Goal: Task Accomplishment & Management: Complete application form

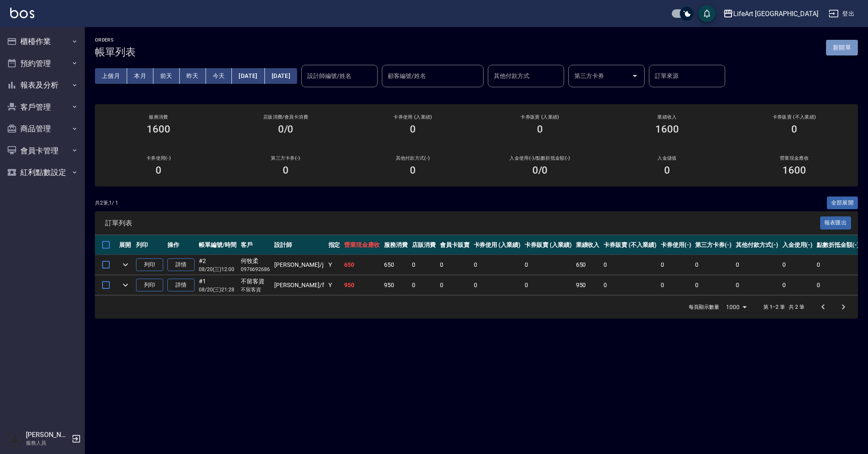
click at [847, 45] on button "新開單" at bounding box center [842, 48] width 32 height 16
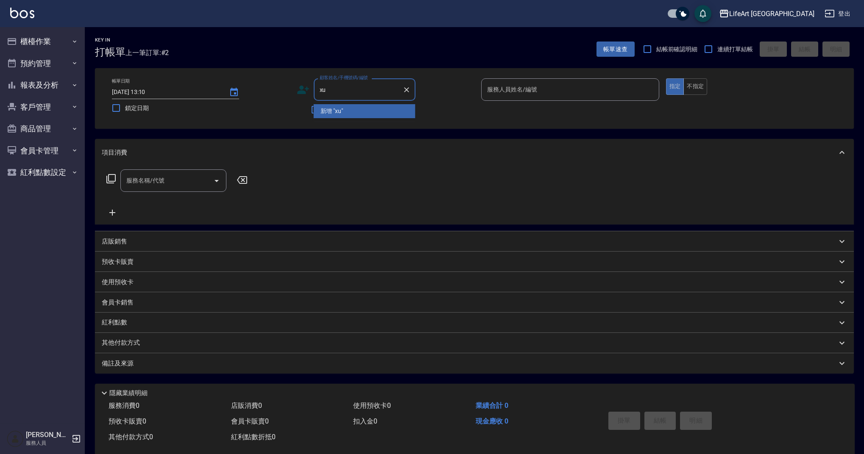
type input "x"
click at [379, 115] on li "[PERSON_NAME]/0939990006/" at bounding box center [365, 111] width 102 height 14
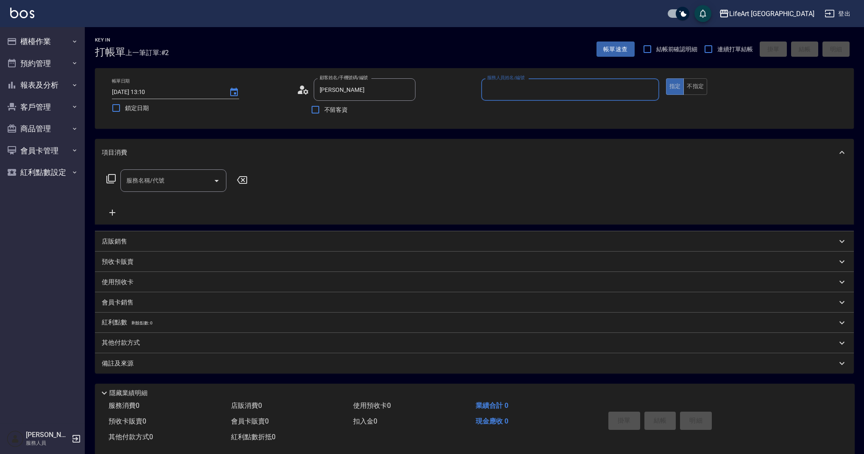
type input "[PERSON_NAME]/0939990006/"
click at [406, 112] on icon "button" at bounding box center [405, 110] width 7 height 5
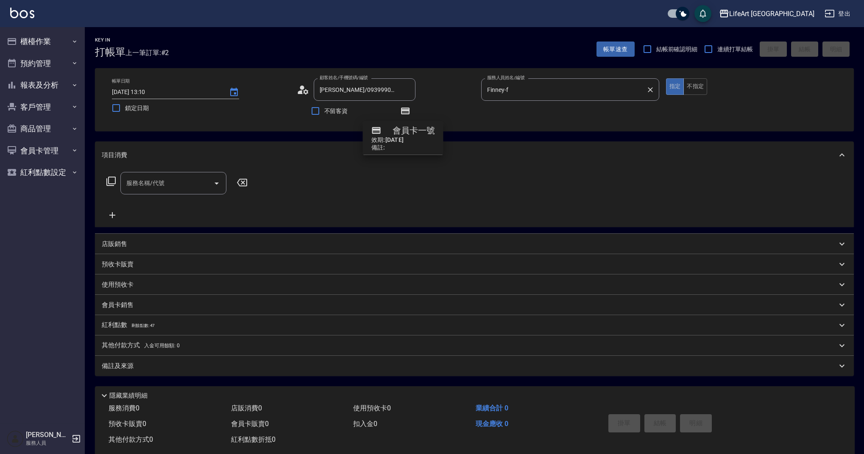
click at [526, 89] on input "Finney-f" at bounding box center [564, 89] width 158 height 15
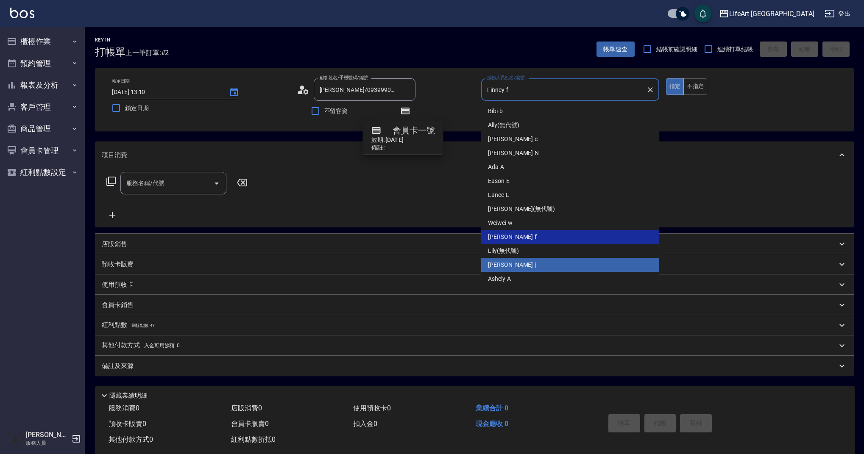
click at [514, 266] on div "[PERSON_NAME]" at bounding box center [570, 265] width 178 height 14
type input "[PERSON_NAME]"
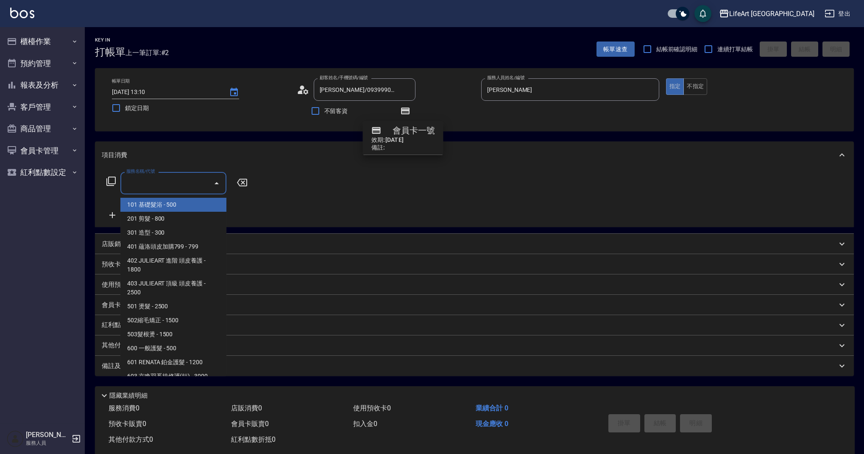
drag, startPoint x: 197, startPoint y: 181, endPoint x: 190, endPoint y: 187, distance: 9.3
click at [197, 181] on input "服務名稱/代號" at bounding box center [167, 183] width 86 height 15
click at [170, 205] on span "101 基礎髮浴 - 500" at bounding box center [173, 205] width 106 height 14
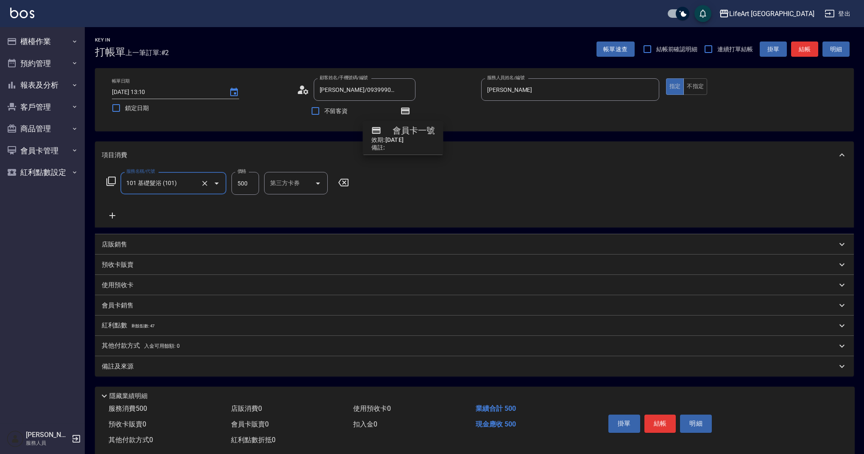
type input "101 基礎髮浴 (101)"
click at [206, 181] on icon "Clear" at bounding box center [204, 183] width 5 height 5
click at [177, 184] on input "服務名稱/代號" at bounding box center [161, 183] width 75 height 15
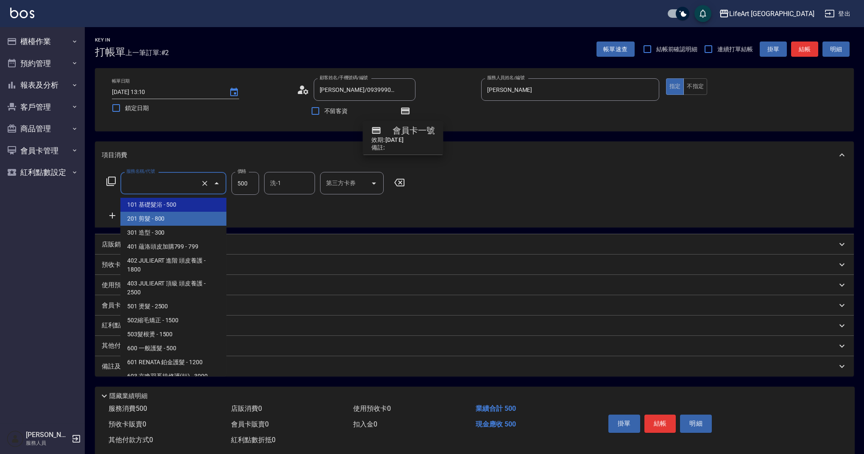
click at [176, 222] on span "201 剪髮 - 800" at bounding box center [173, 219] width 106 height 14
type input "201 剪髮(201)"
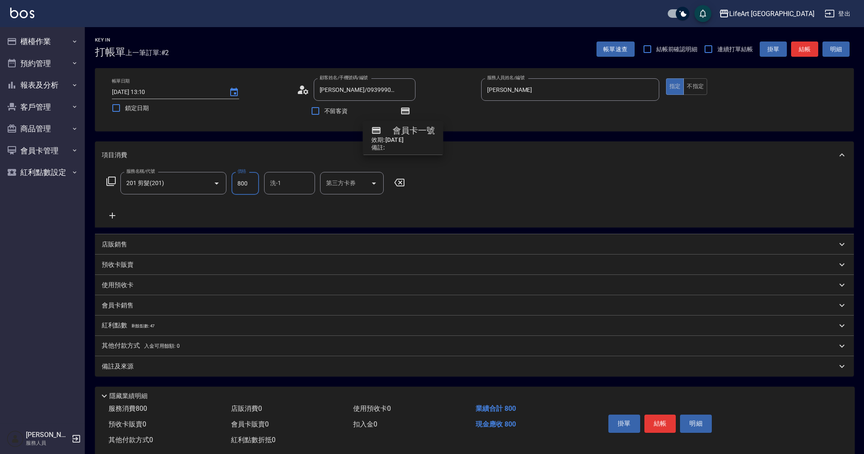
drag, startPoint x: 252, startPoint y: 183, endPoint x: 230, endPoint y: 183, distance: 22.0
click at [230, 183] on div "服務名稱/代號 201 剪髮(201) 服務名稱/代號 價格 800 價格 洗-1 洗-1 第三方卡券 第三方卡券" at bounding box center [256, 183] width 308 height 23
type input "1000"
click at [129, 246] on div "店販銷售" at bounding box center [469, 244] width 735 height 9
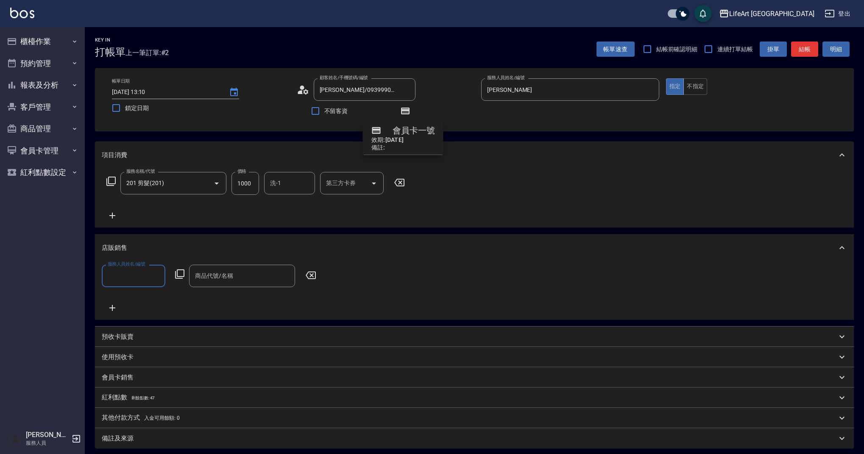
click at [129, 283] on input "服務人員姓名/編號" at bounding box center [134, 276] width 56 height 15
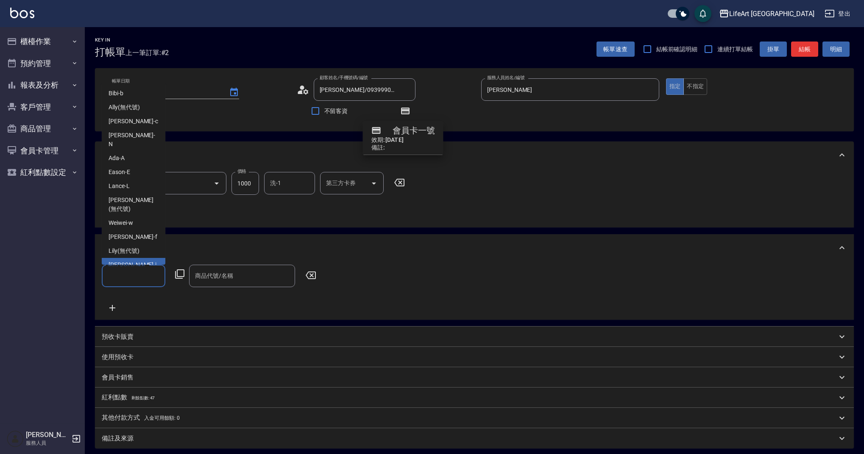
click at [125, 261] on span "[PERSON_NAME]" at bounding box center [132, 265] width 48 height 9
type input "[PERSON_NAME]"
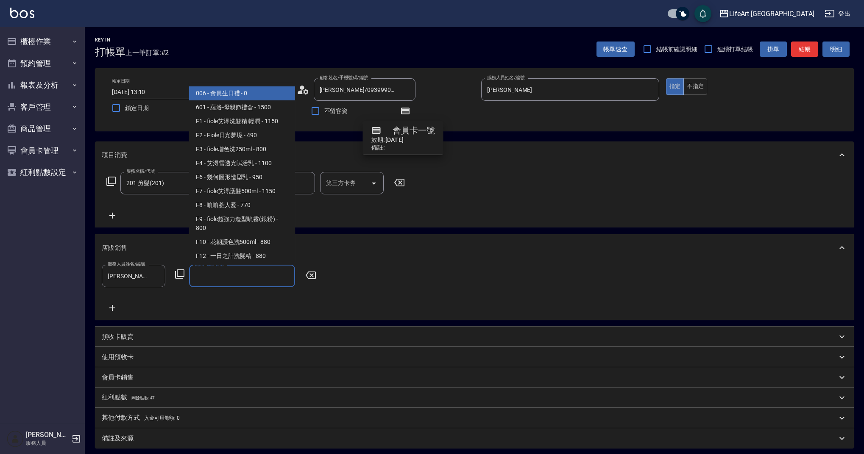
click at [220, 279] on input "商品代號/名稱" at bounding box center [242, 276] width 98 height 15
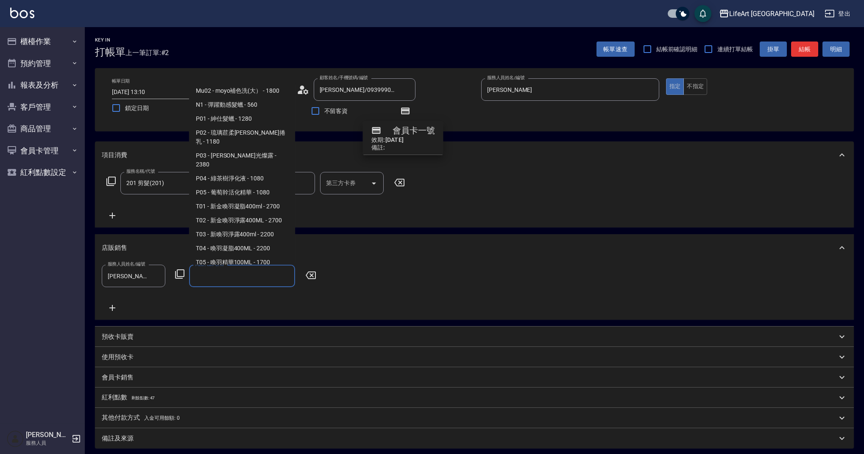
scroll to position [595, 0]
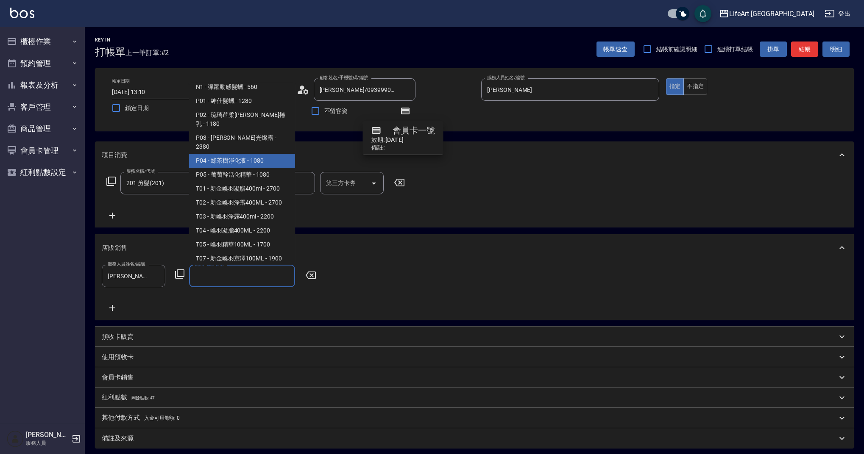
click at [253, 154] on span "P04 - 綠茶樹淨化液 - 1080" at bounding box center [242, 161] width 106 height 14
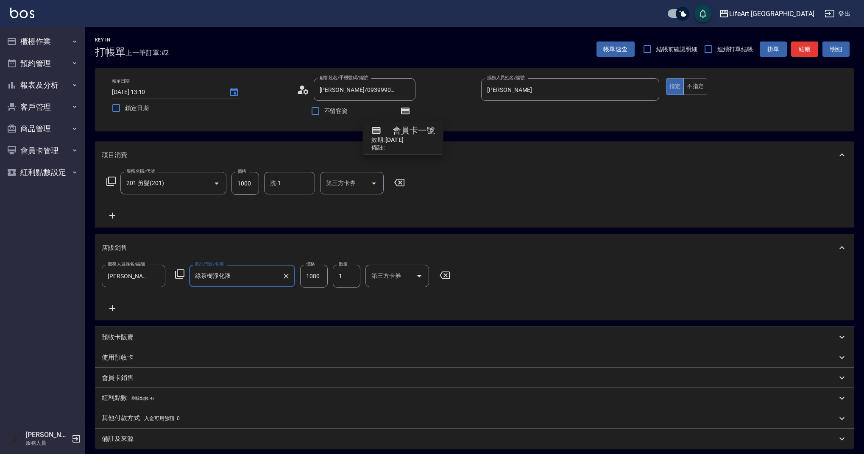
type input "綠茶樹淨化液"
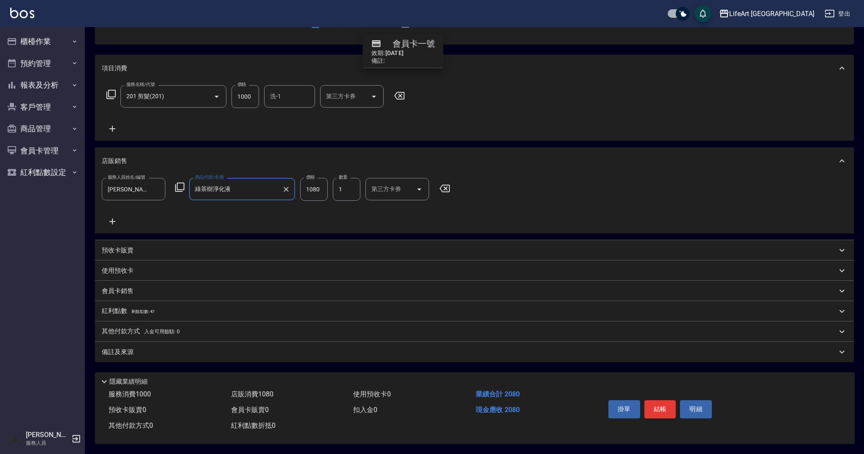
click at [167, 351] on div "備註及來源" at bounding box center [469, 352] width 735 height 9
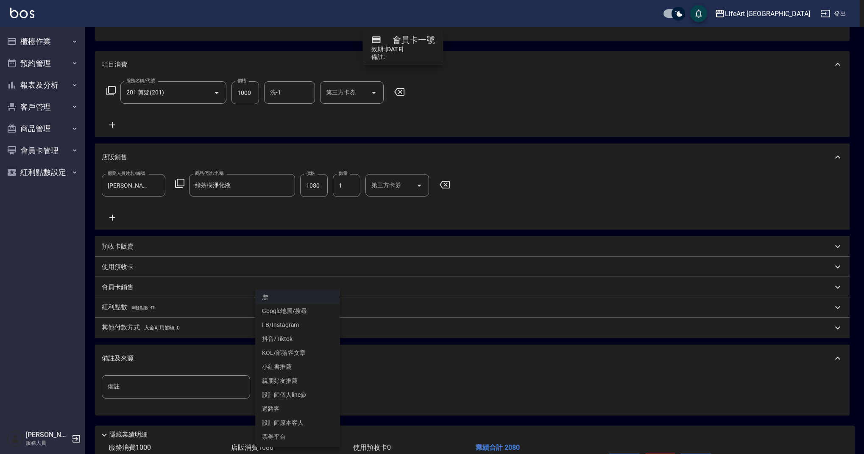
drag, startPoint x: 281, startPoint y: 388, endPoint x: 285, endPoint y: 398, distance: 11.0
click at [281, 388] on body "LifeArt 蘆洲 登出 櫃檯作業 打帳單 帳單列表 現金收支登錄 高階收支登錄 材料自購登錄 每日結帳 排班表 現場電腦打卡 預約管理 預約管理 單日預約…" at bounding box center [432, 208] width 864 height 598
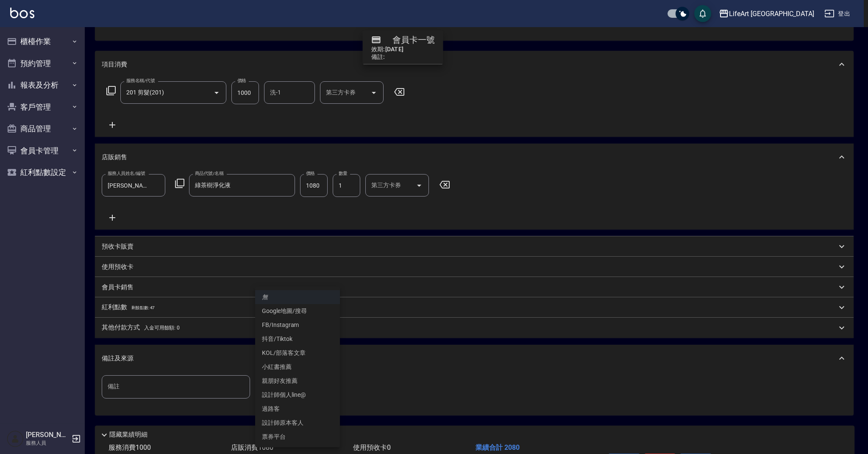
click at [286, 420] on li "設計師原本客人" at bounding box center [297, 423] width 85 height 14
type input "設計師原本客人"
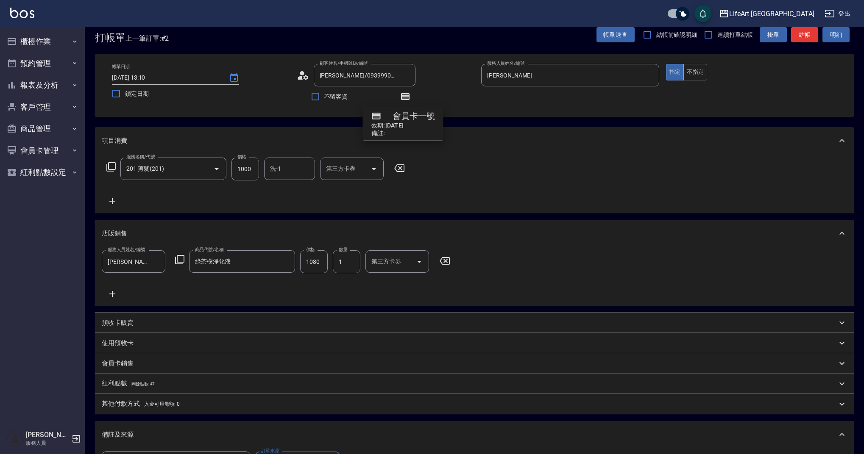
scroll to position [0, 0]
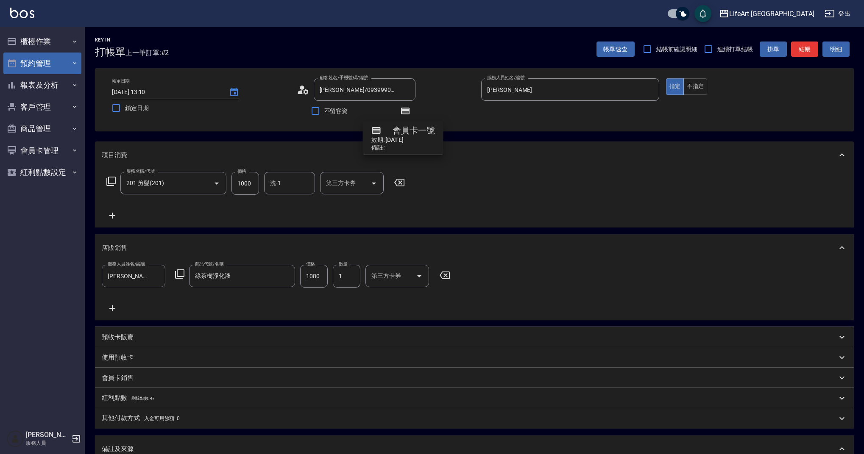
click at [59, 63] on button "預約管理" at bounding box center [42, 64] width 78 height 22
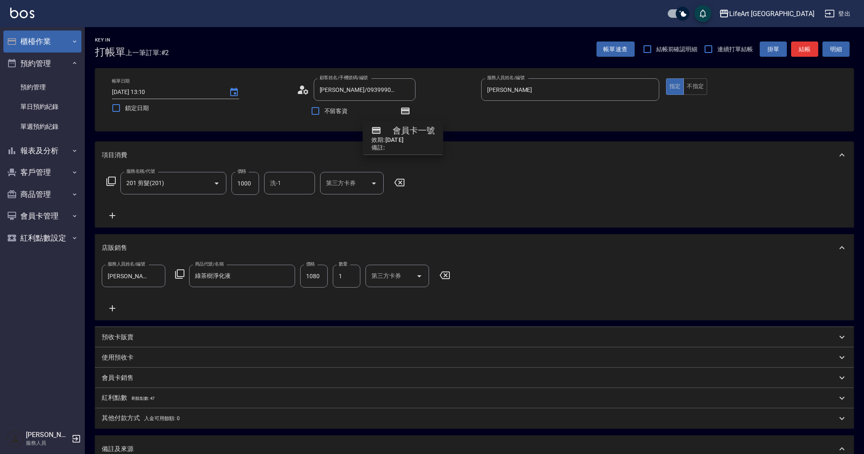
click at [58, 46] on button "櫃檯作業" at bounding box center [42, 42] width 78 height 22
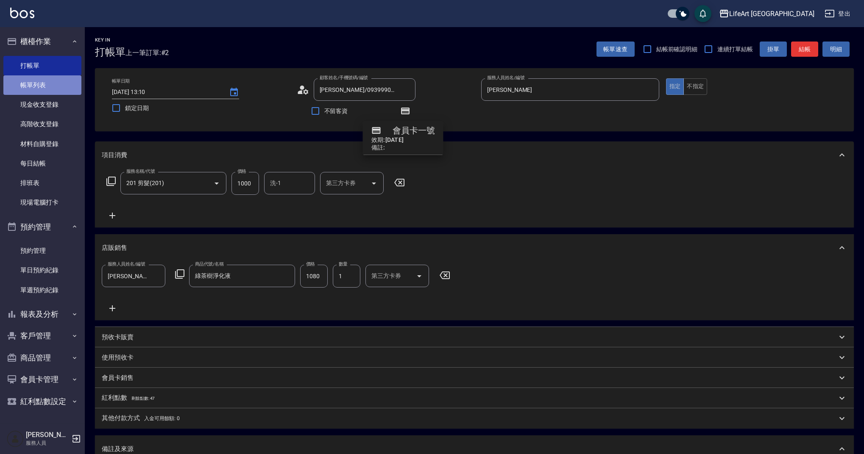
click at [57, 83] on link "帳單列表" at bounding box center [42, 84] width 78 height 19
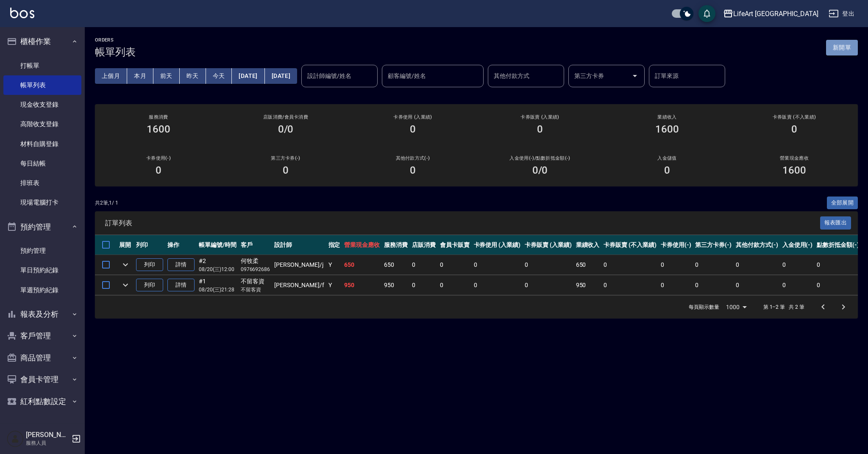
click at [850, 45] on button "新開單" at bounding box center [842, 48] width 32 height 16
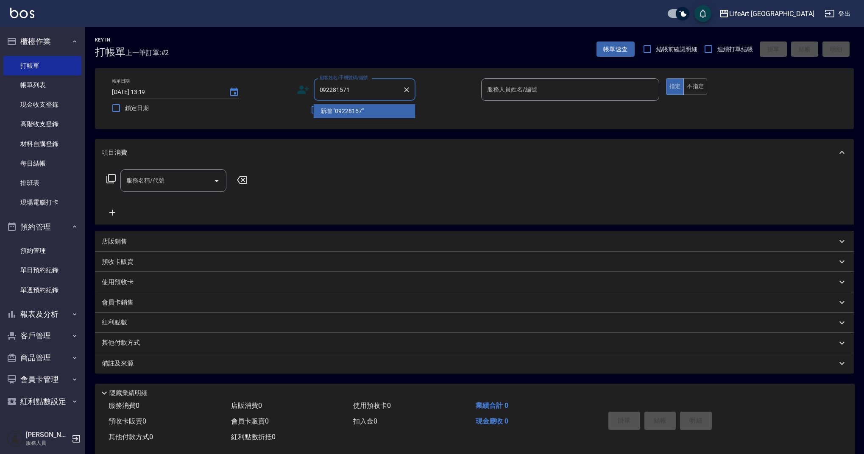
type input "0922815719"
click at [407, 92] on icon "Clear" at bounding box center [406, 90] width 8 height 8
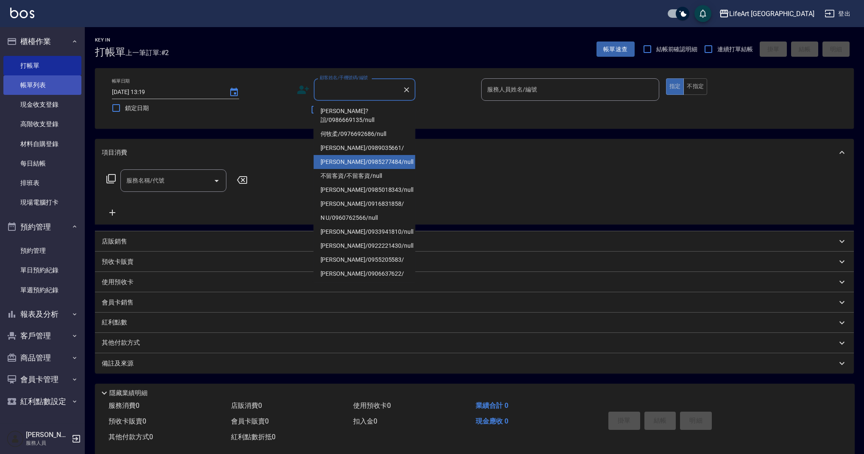
click at [45, 89] on link "帳單列表" at bounding box center [42, 84] width 78 height 19
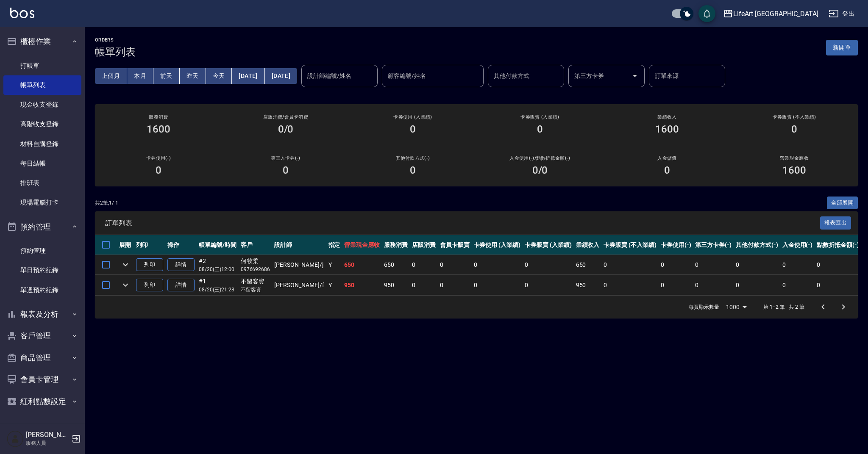
click at [362, 205] on div "共 2 筆, 1 / 1 全部展開" at bounding box center [476, 203] width 763 height 13
click at [285, 212] on div "訂單列表 報表匯出" at bounding box center [476, 222] width 763 height 23
click at [217, 74] on button "今天" at bounding box center [219, 76] width 26 height 16
click at [853, 47] on button "新開單" at bounding box center [842, 48] width 32 height 16
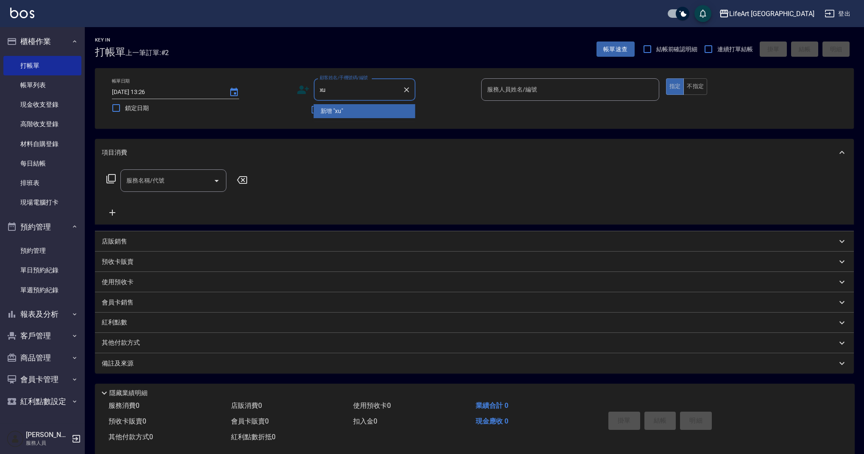
type input "x"
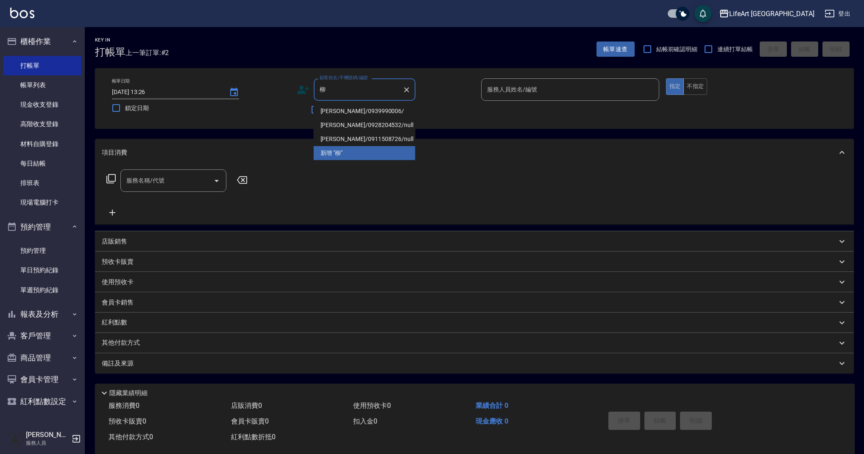
click at [367, 113] on li "[PERSON_NAME]/0939990006/" at bounding box center [365, 111] width 102 height 14
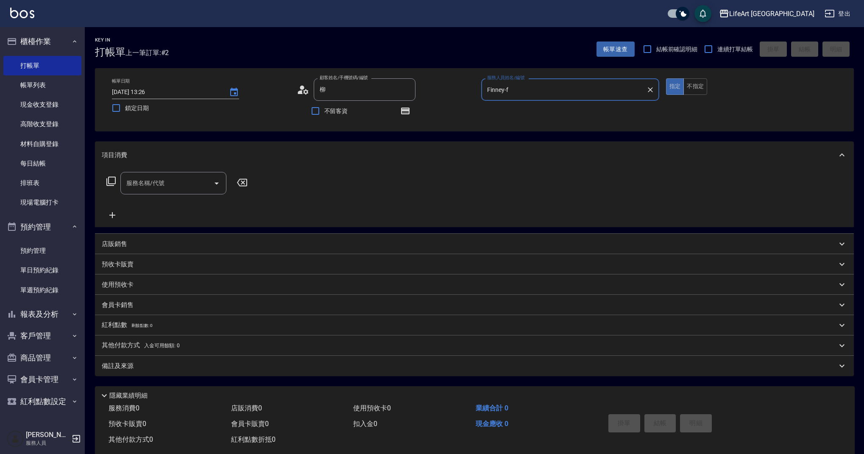
type input "[PERSON_NAME]/0939990006/"
click at [571, 92] on input "Finney-f" at bounding box center [564, 89] width 158 height 15
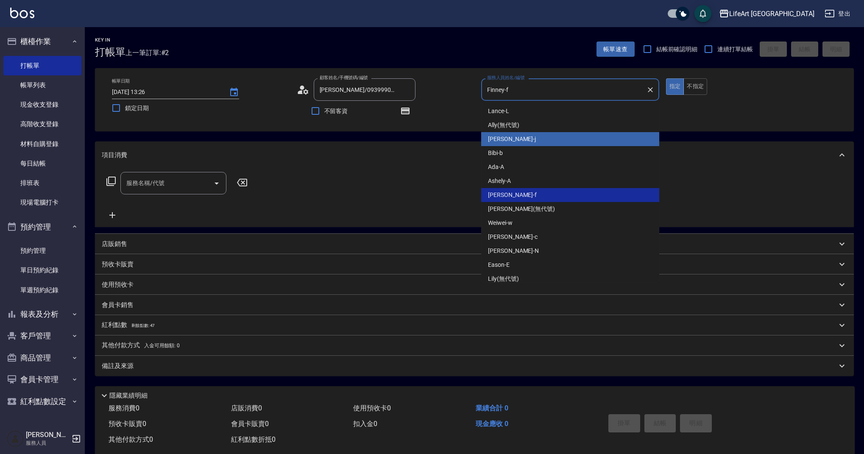
click at [517, 141] on div "[PERSON_NAME]" at bounding box center [570, 139] width 178 height 14
type input "[PERSON_NAME]"
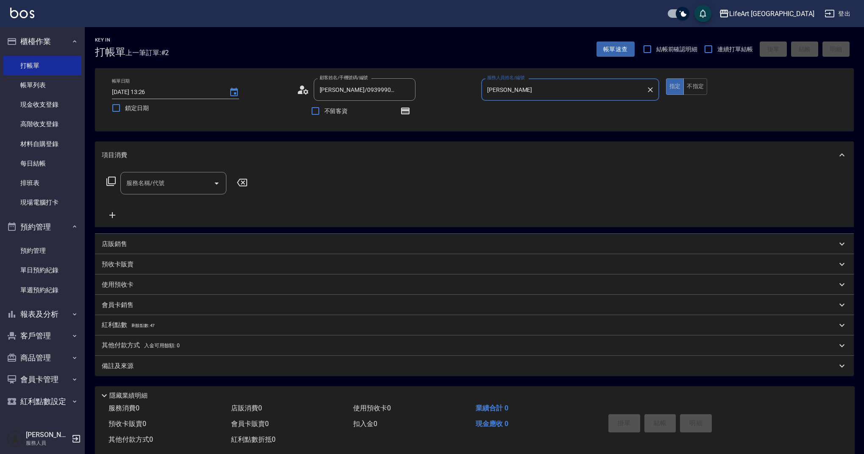
click at [172, 185] on input "服務名稱/代號" at bounding box center [167, 183] width 86 height 15
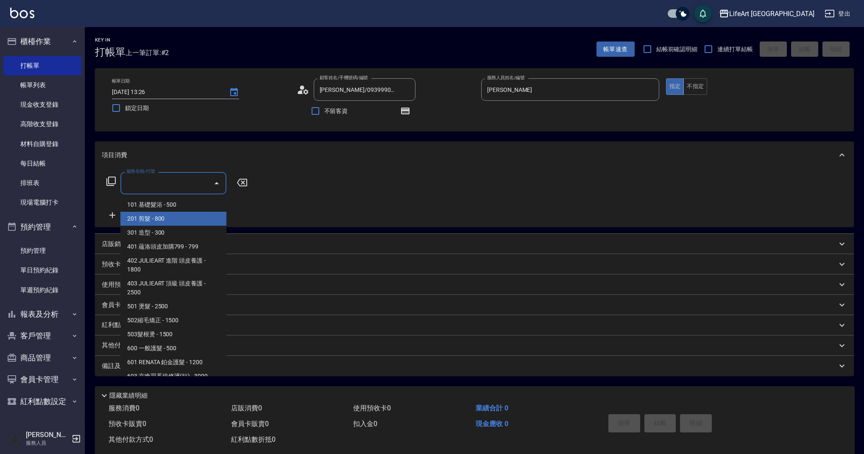
click at [199, 217] on span "201 剪髮 - 800" at bounding box center [173, 219] width 106 height 14
type input "201 剪髮(201)"
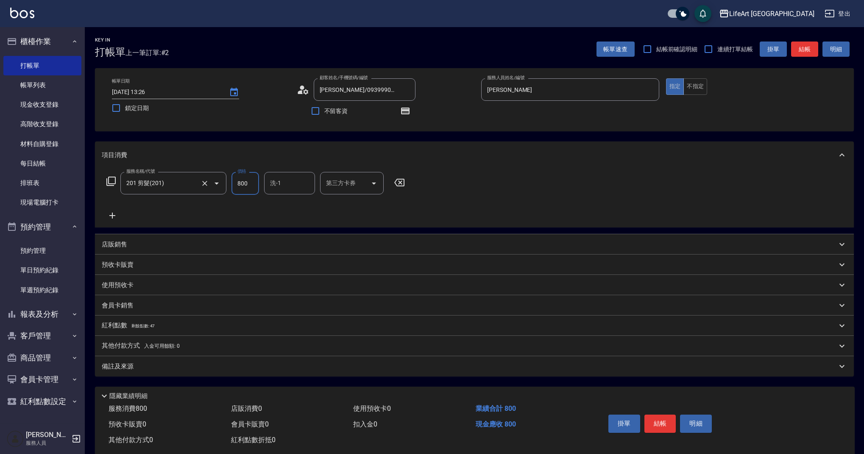
drag, startPoint x: 244, startPoint y: 183, endPoint x: 219, endPoint y: 182, distance: 24.6
click at [223, 184] on div "服務名稱/代號 201 剪髮(201) 服務名稱/代號 價格 800 價格 洗-1 洗-1 第三方卡券 第三方卡券" at bounding box center [256, 183] width 308 height 23
type input "1000"
click at [142, 367] on div "備註及來源" at bounding box center [469, 366] width 735 height 9
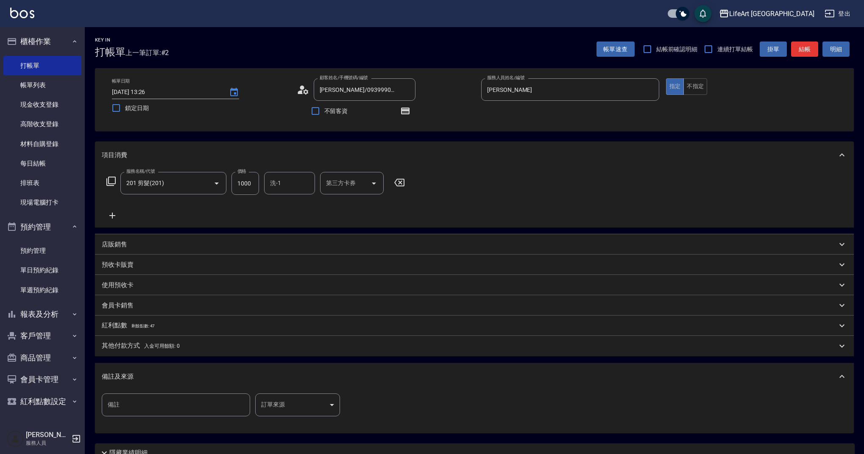
click at [300, 399] on body "LifeArt 蘆洲 登出 櫃檯作業 打帳單 帳單列表 現金收支登錄 高階收支登錄 材料自購登錄 每日結帳 排班表 現場電腦打卡 預約管理 預約管理 單日預約…" at bounding box center [432, 262] width 864 height 525
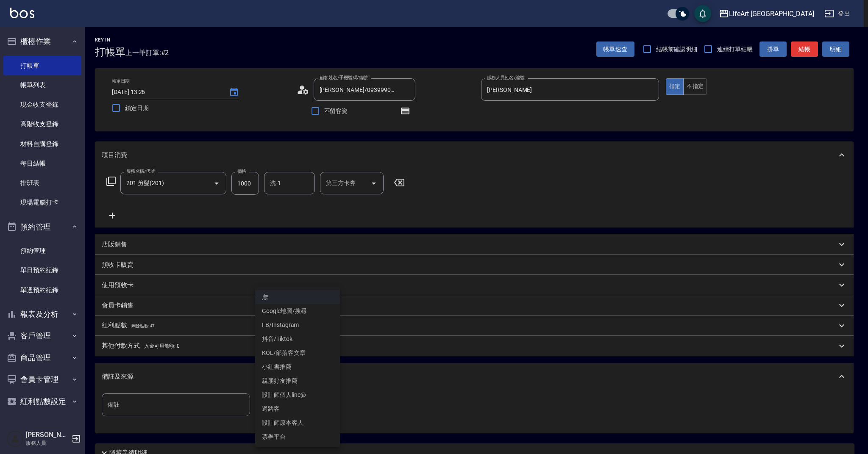
click at [299, 420] on li "設計師原本客人" at bounding box center [297, 423] width 85 height 14
type input "設計師原本客人"
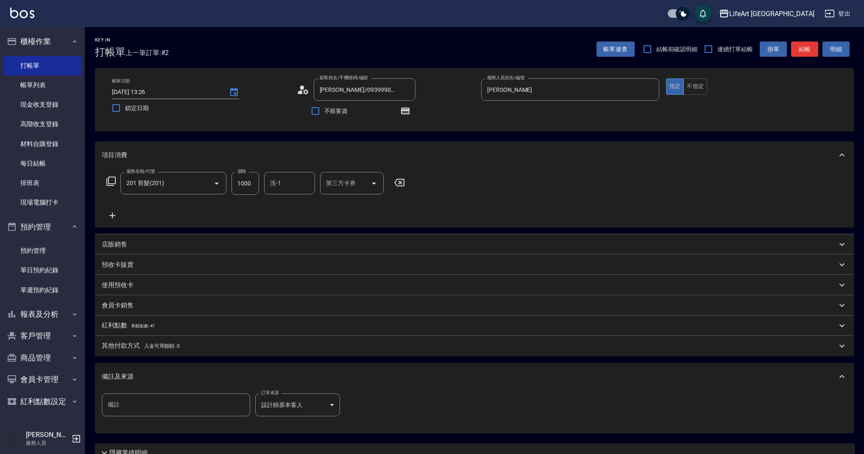
click at [135, 235] on div "店販銷售" at bounding box center [474, 244] width 758 height 20
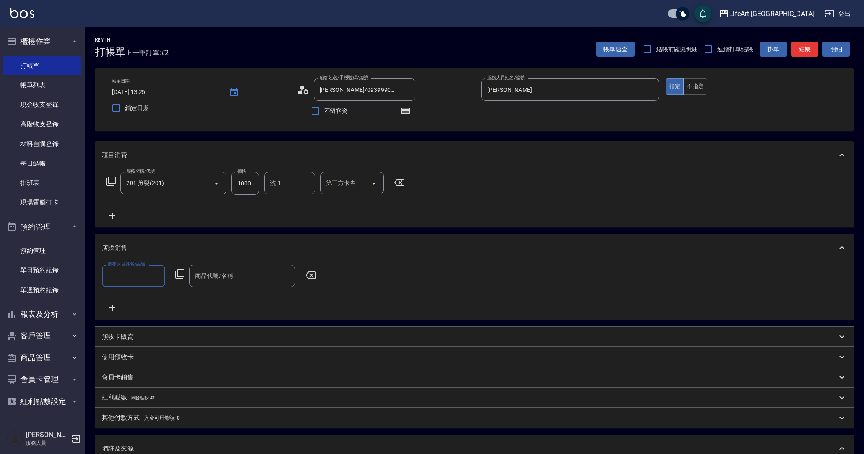
click at [139, 267] on label "服務人員姓名/編號" at bounding box center [126, 264] width 37 height 6
click at [139, 269] on input "服務人員姓名/編號" at bounding box center [134, 276] width 56 height 15
click at [127, 275] on input "服務人員姓名/編號" at bounding box center [134, 276] width 56 height 15
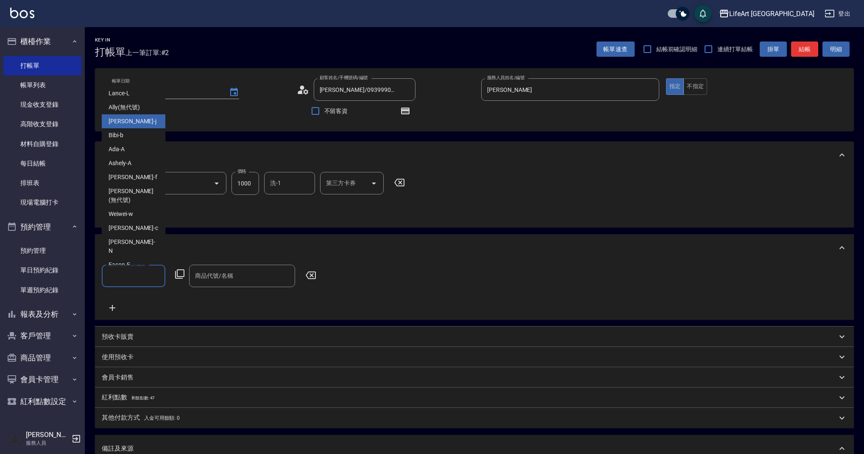
click at [128, 121] on span "[PERSON_NAME]" at bounding box center [132, 121] width 48 height 9
type input "[PERSON_NAME]"
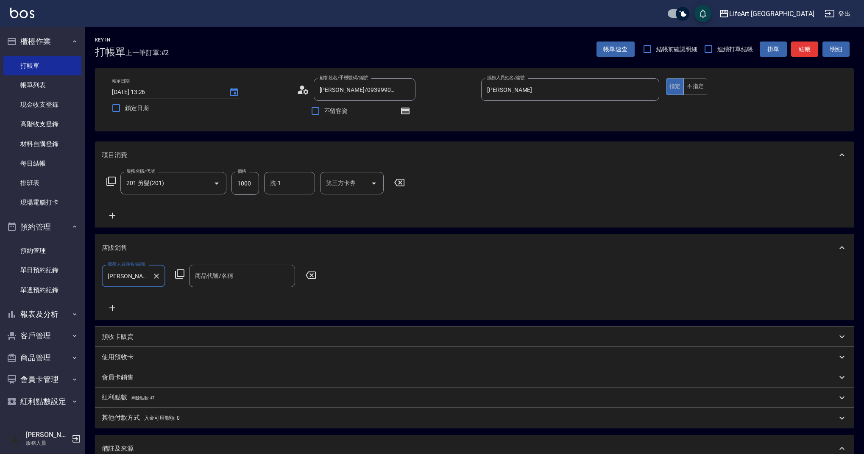
click at [245, 274] on input "商品代號/名稱" at bounding box center [242, 276] width 98 height 15
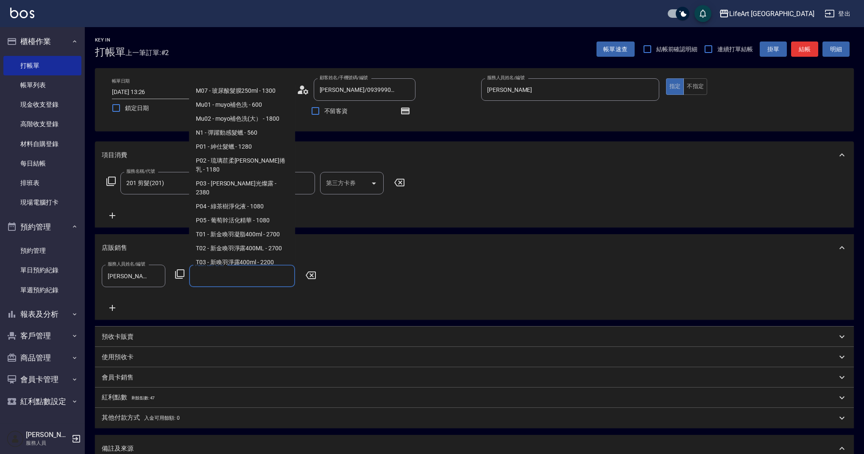
scroll to position [575, 0]
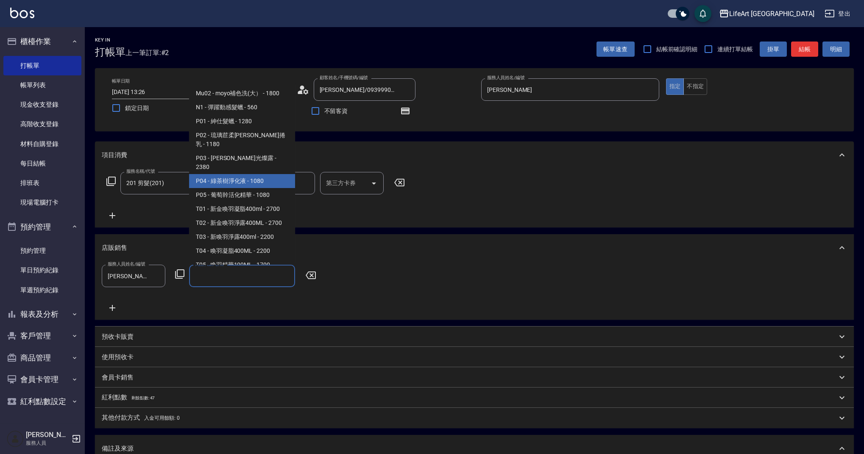
click at [250, 174] on span "P04 - 綠茶樹淨化液 - 1080" at bounding box center [242, 181] width 106 height 14
type input "綠茶樹淨化液"
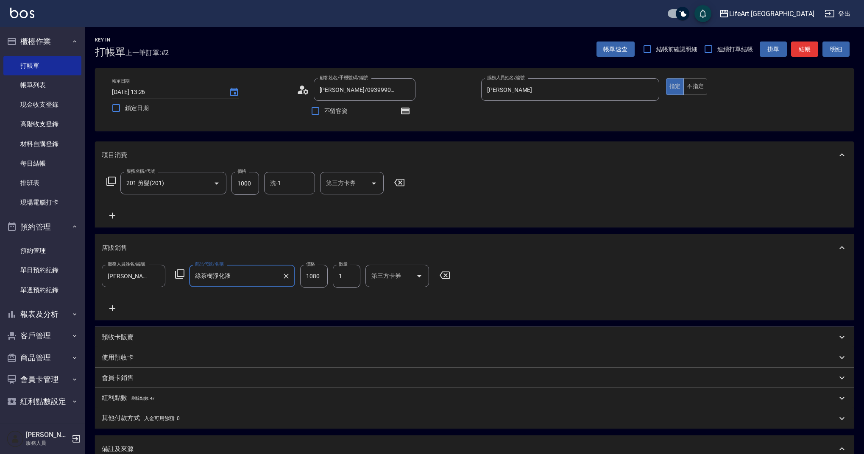
scroll to position [147, 0]
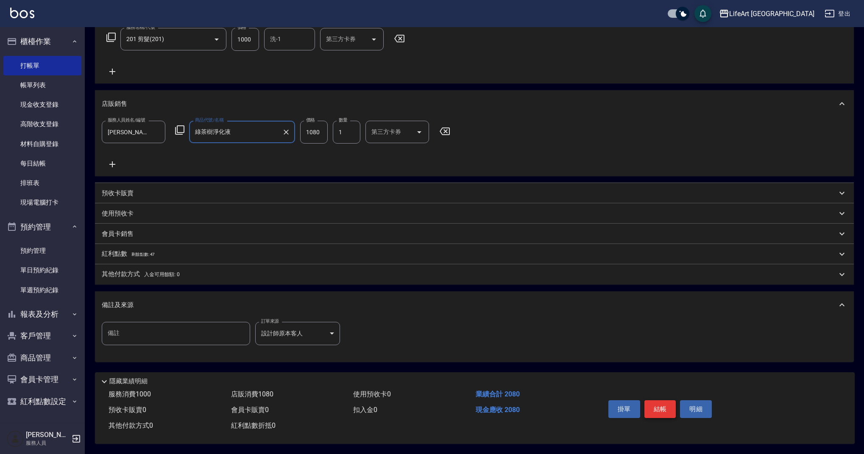
click at [668, 405] on button "結帳" at bounding box center [660, 409] width 32 height 18
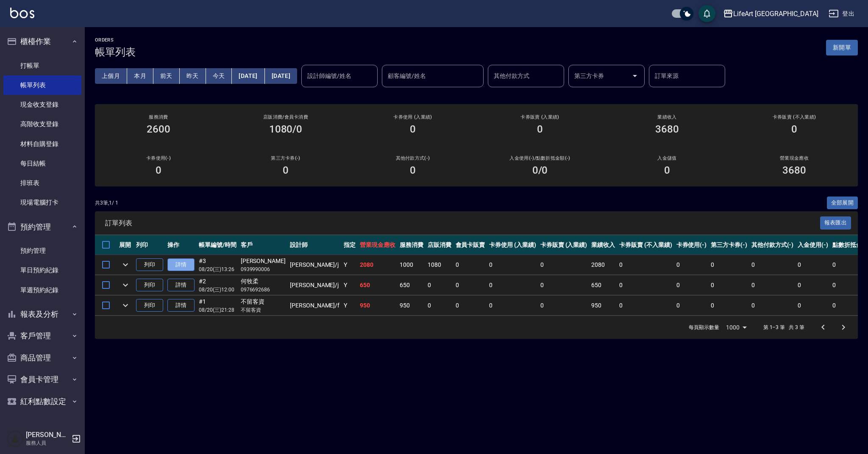
click at [176, 259] on link "詳情" at bounding box center [180, 264] width 27 height 13
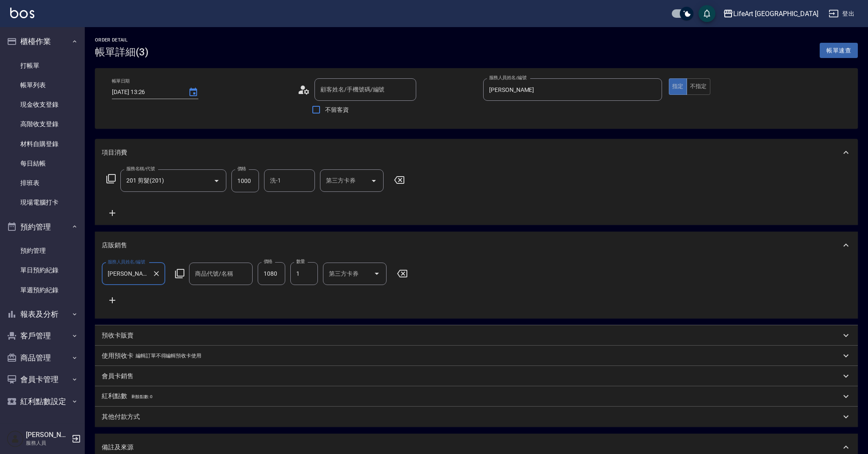
type input "[DATE] 13:26"
type input "[PERSON_NAME]"
type input "設計師原本客人"
type input "201 剪髮(201)"
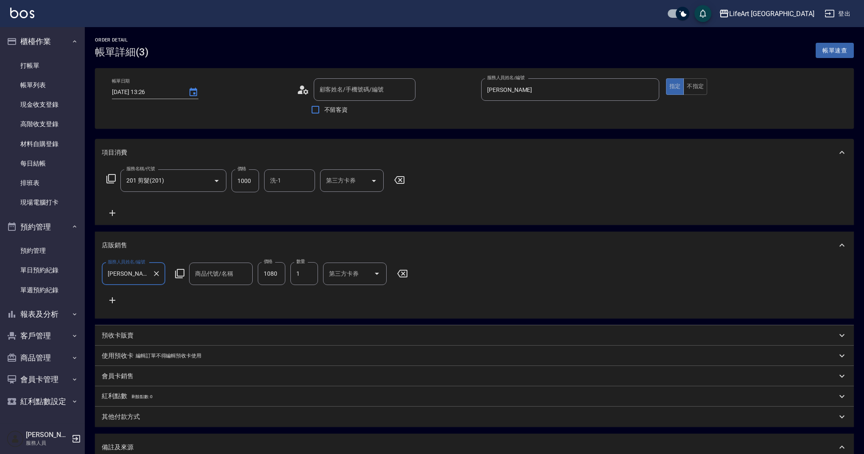
type input "[PERSON_NAME]/0939990006/"
type input "綠茶樹淨化液"
click at [238, 277] on button "Clear" at bounding box center [244, 276] width 12 height 12
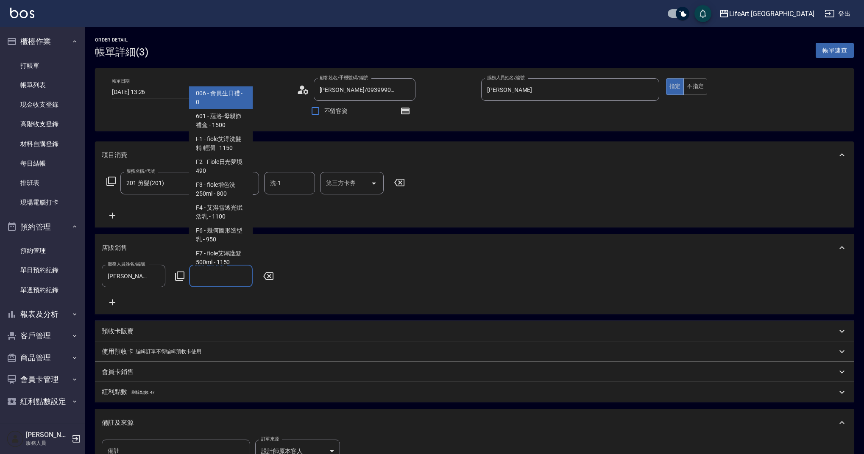
click at [211, 278] on input "商品代號/名稱" at bounding box center [221, 276] width 56 height 15
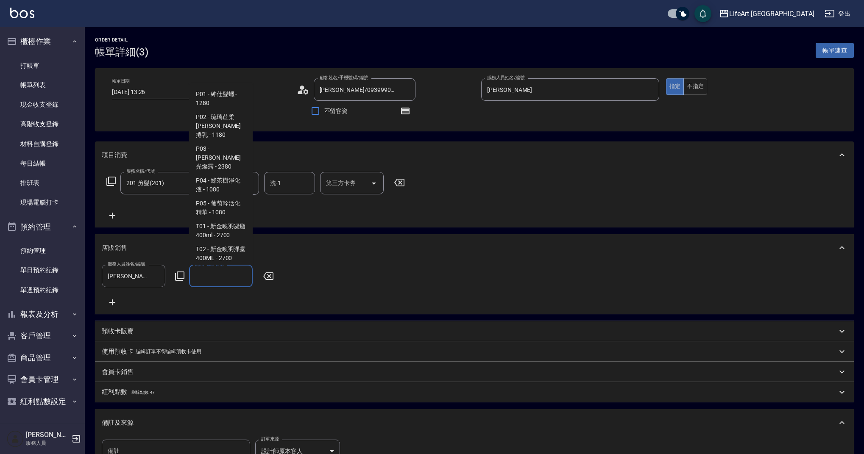
scroll to position [914, 0]
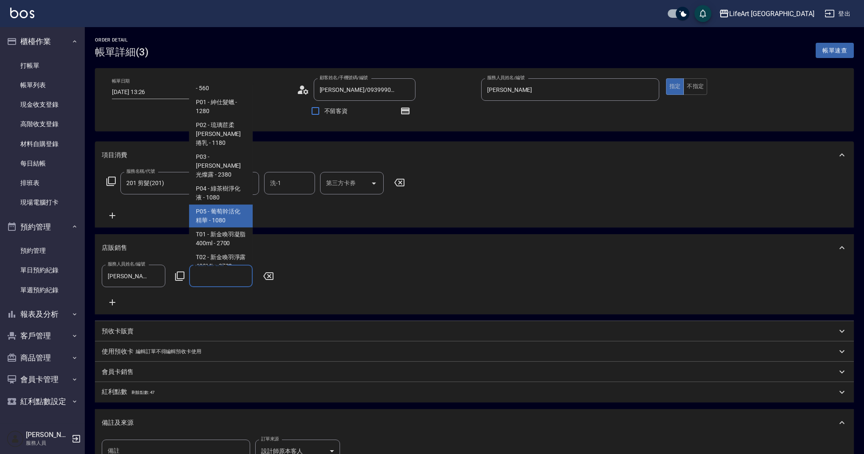
click at [232, 211] on span "P05 - 葡萄幹活化精華 - 1080" at bounding box center [221, 216] width 64 height 23
type input "葡萄幹活化精華"
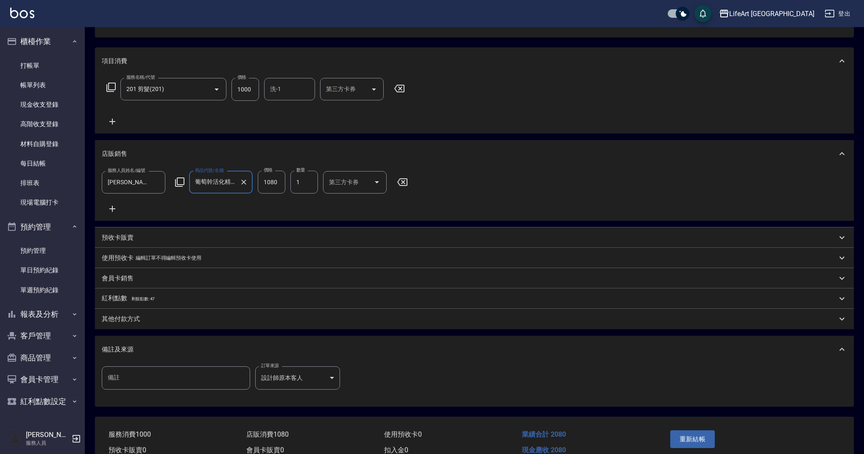
scroll to position [144, 0]
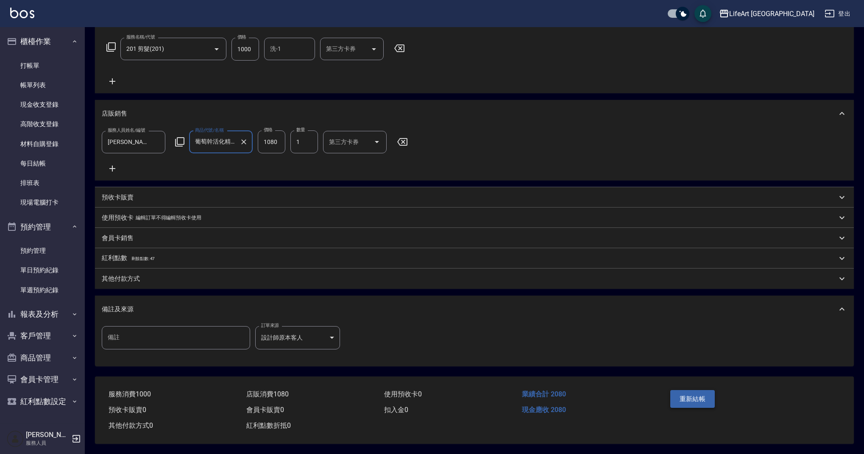
click at [691, 400] on button "重新結帳" at bounding box center [692, 399] width 45 height 18
